Goal: Information Seeking & Learning: Learn about a topic

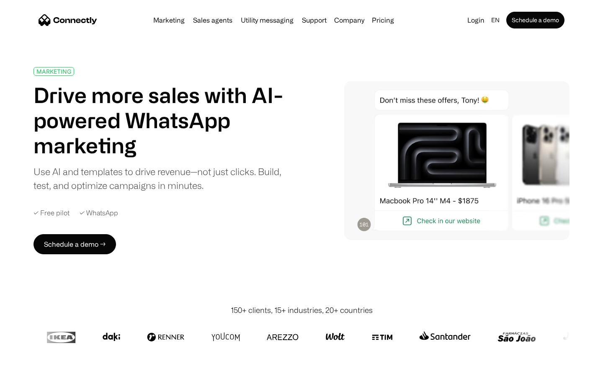
scroll to position [2982, 0]
